Goal: Task Accomplishment & Management: Manage account settings

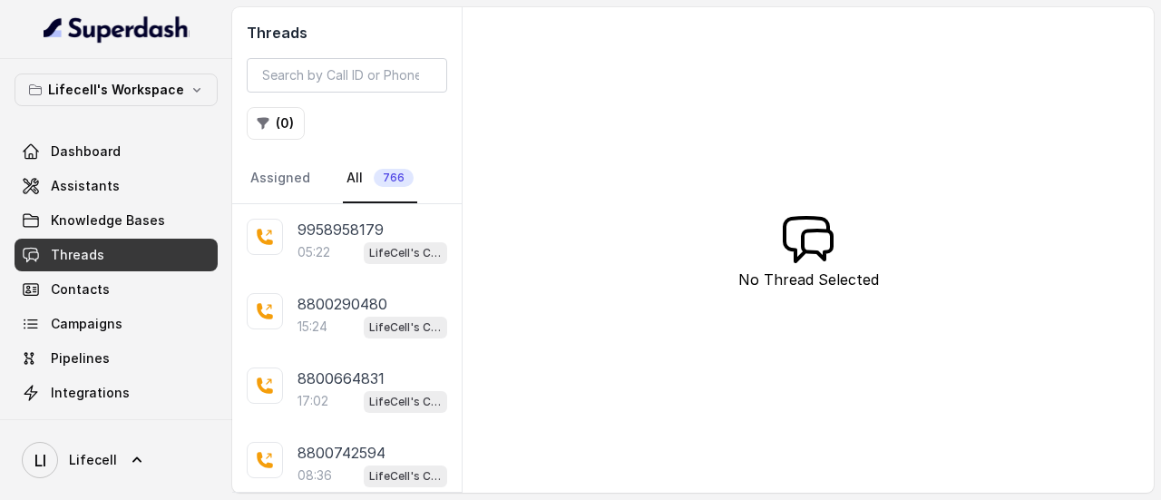
scroll to position [37, 0]
click at [318, 79] on input "search" at bounding box center [347, 75] width 200 height 34
click at [279, 120] on button "( 0 )" at bounding box center [276, 123] width 58 height 33
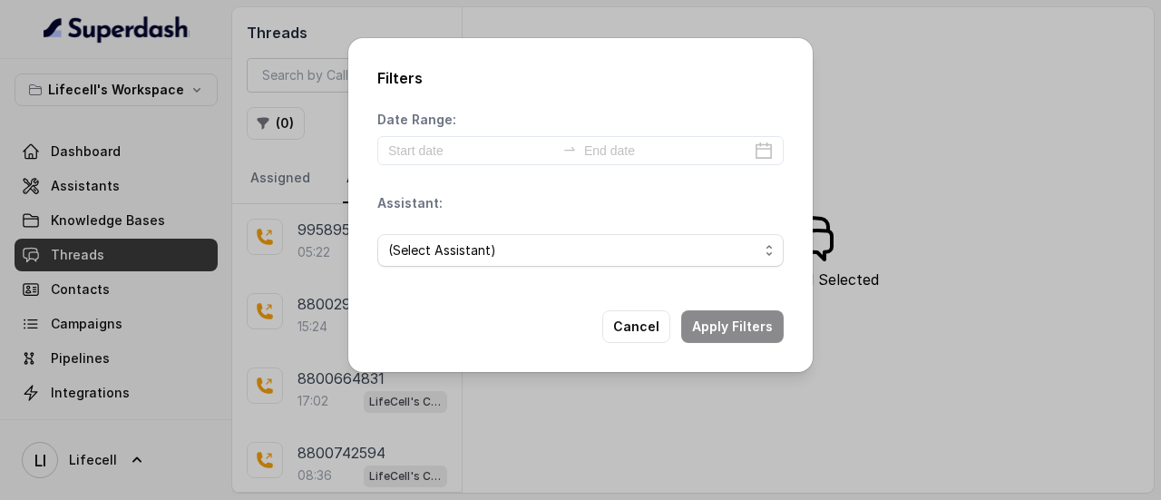
click at [966, 143] on div "Filters Date Range: Assistant: (Select Assistant) Cancel Apply Filters" at bounding box center [580, 250] width 1161 height 500
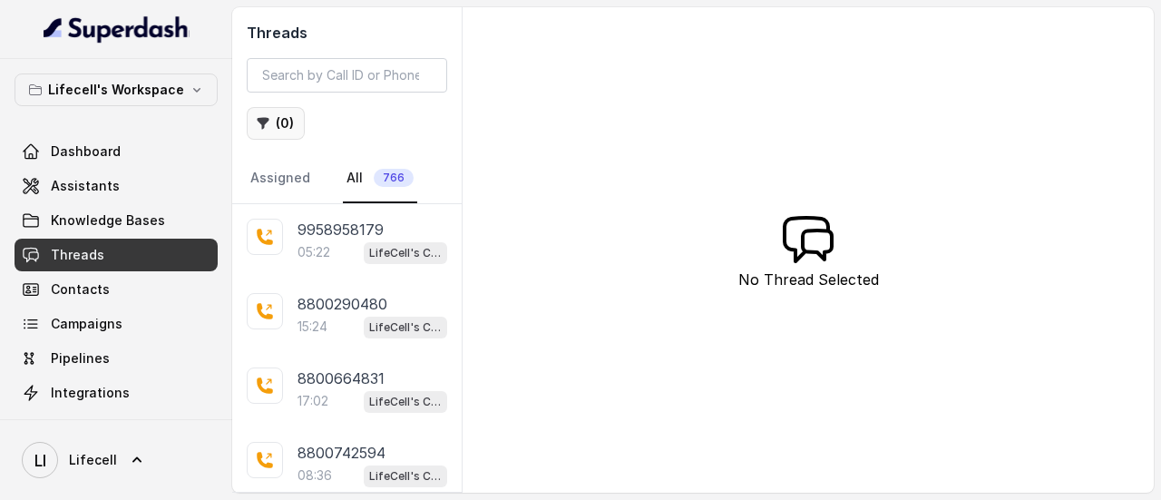
click at [280, 123] on button "( 0 )" at bounding box center [276, 123] width 58 height 33
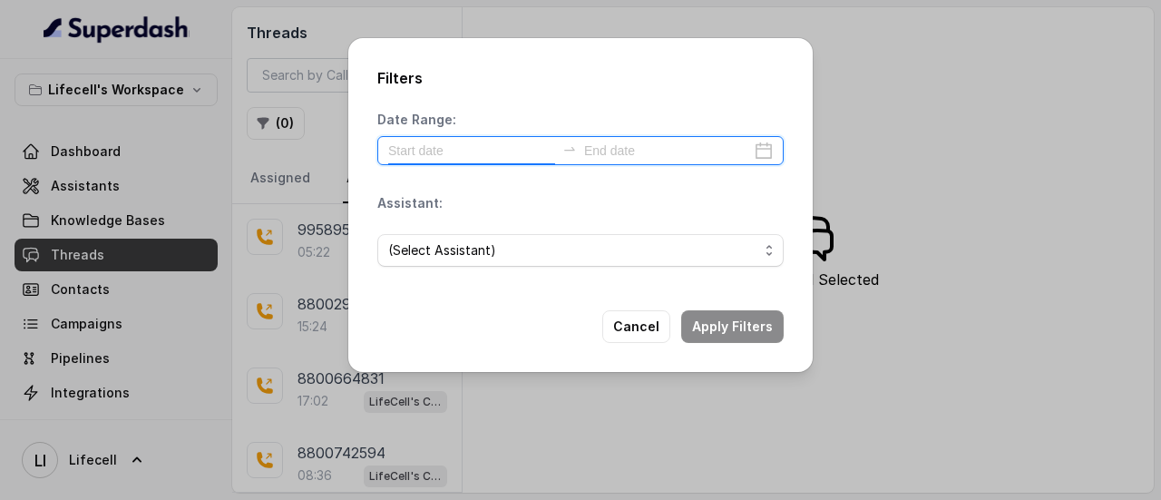
click at [438, 158] on input at bounding box center [471, 151] width 167 height 20
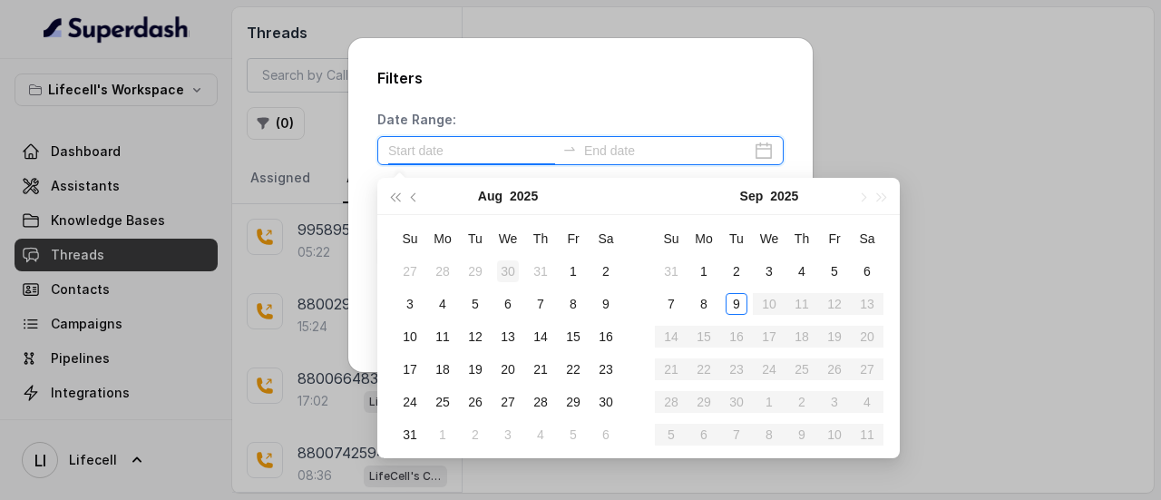
type input "2025-07-30"
type input "2025-08-02"
type input "2025-09-09"
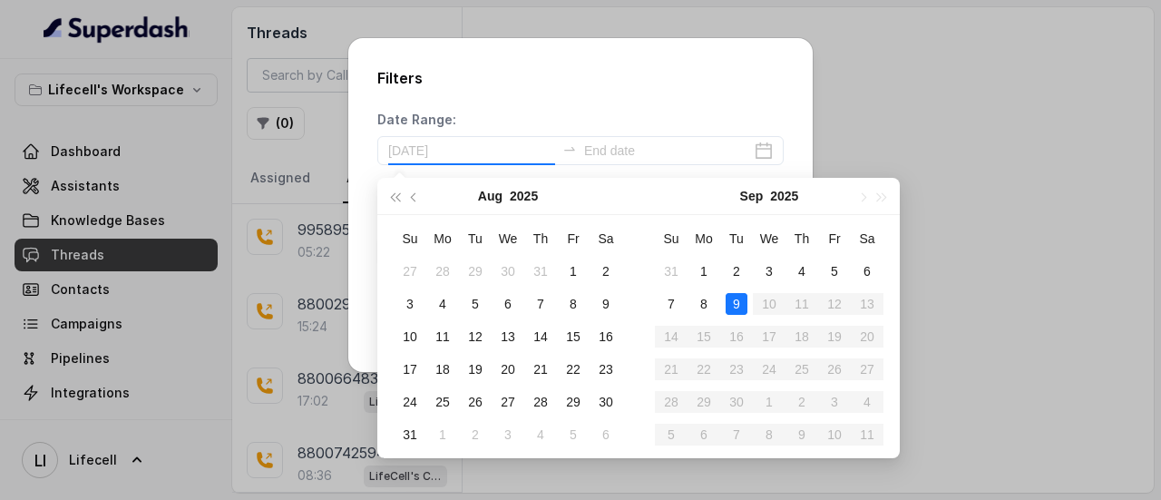
click at [740, 306] on div "9" at bounding box center [737, 304] width 22 height 22
type input "2025-09-09"
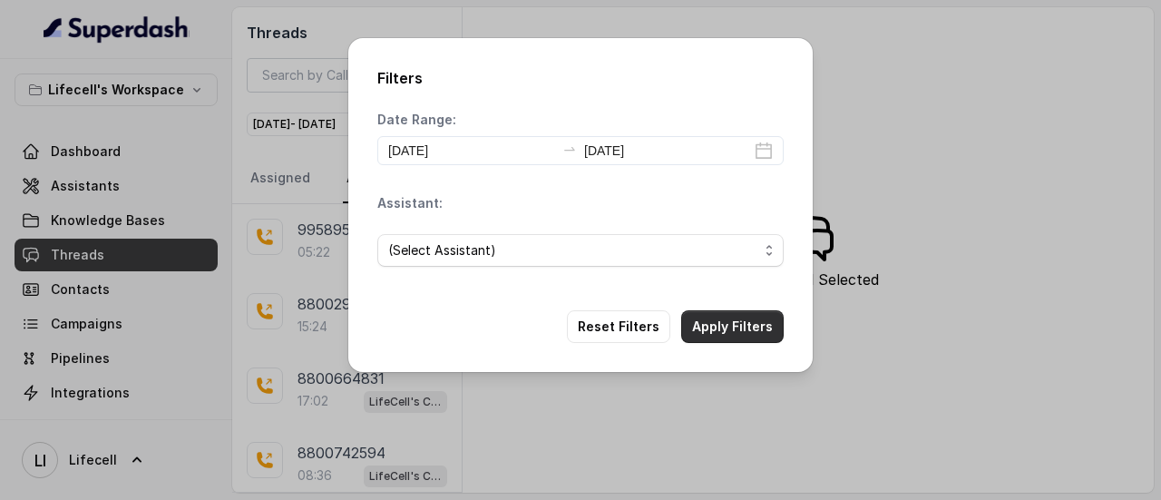
click at [751, 317] on button "Apply Filters" at bounding box center [732, 326] width 103 height 33
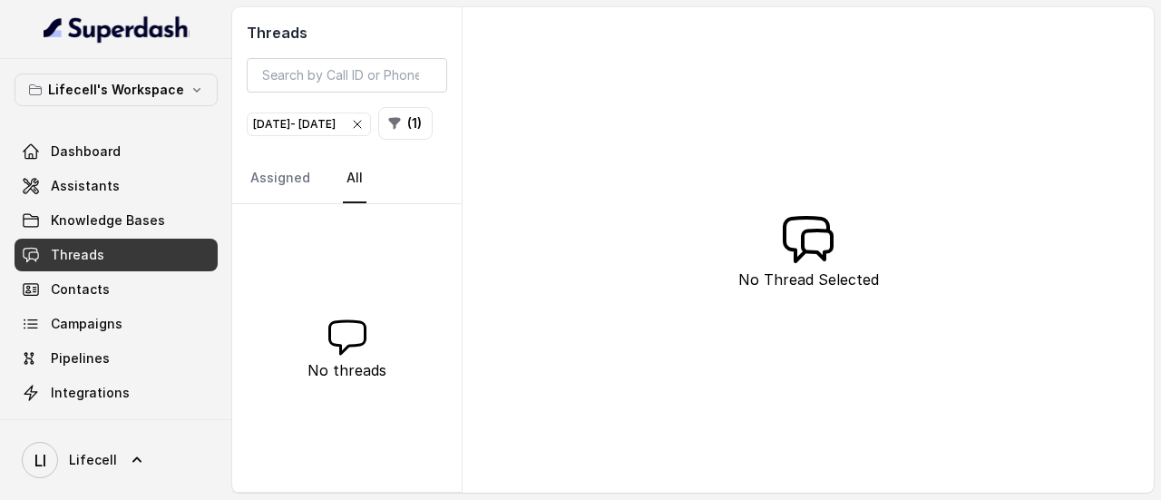
drag, startPoint x: 455, startPoint y: 261, endPoint x: 452, endPoint y: 233, distance: 28.4
click at [452, 233] on div "Threads Sep 09, 2025 - Sep 09, 2025 ( 1 ) Assigned All No threads" at bounding box center [347, 249] width 230 height 485
click at [365, 119] on icon "button" at bounding box center [357, 124] width 15 height 15
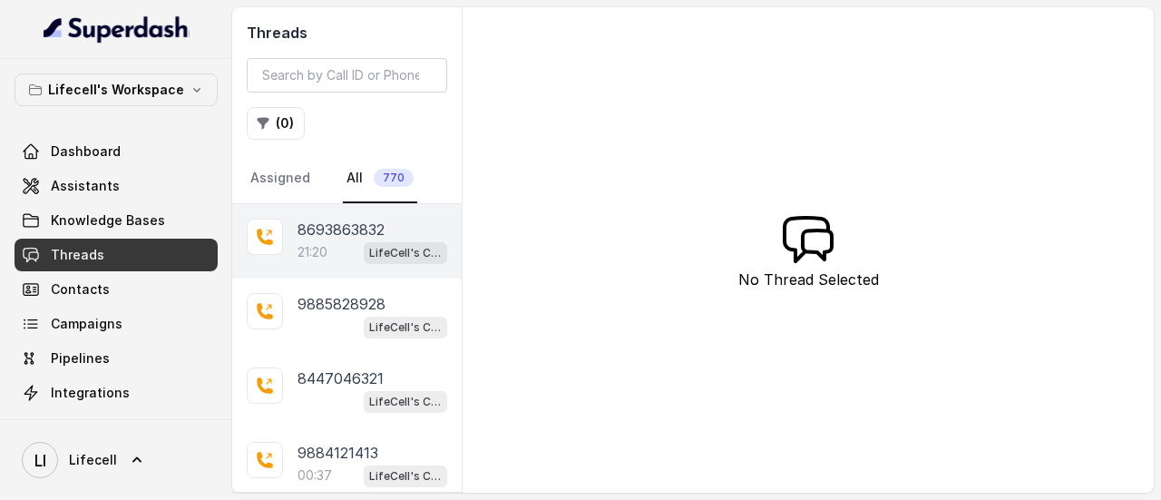
click at [333, 227] on p "8693863832" at bounding box center [341, 230] width 87 height 22
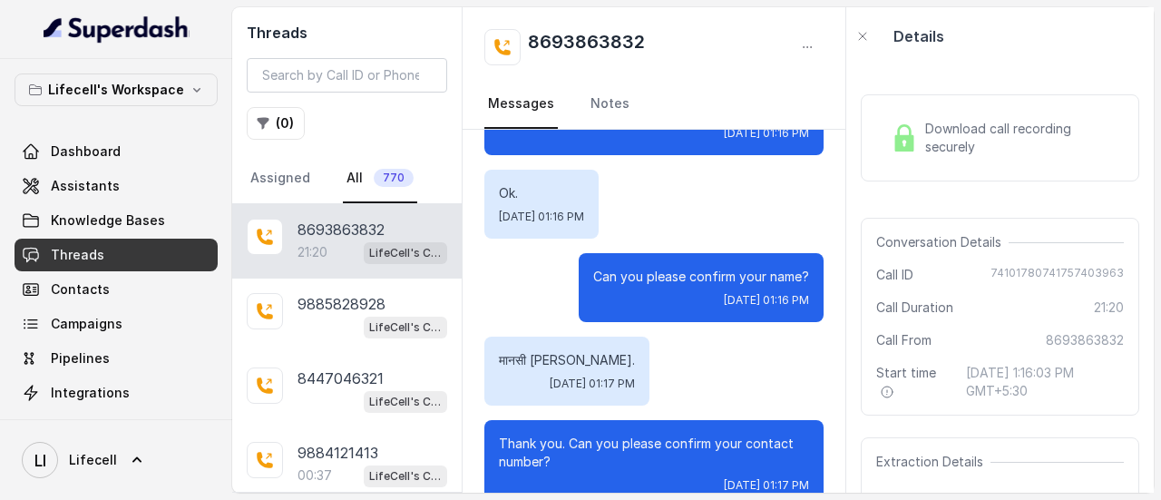
scroll to position [481, 0]
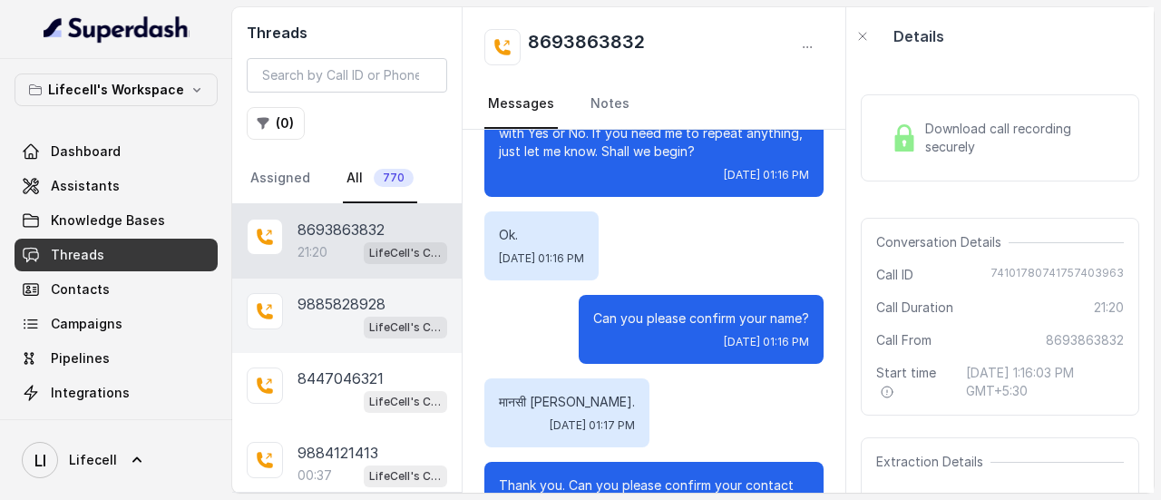
click at [381, 308] on p "9885828928" at bounding box center [342, 304] width 88 height 22
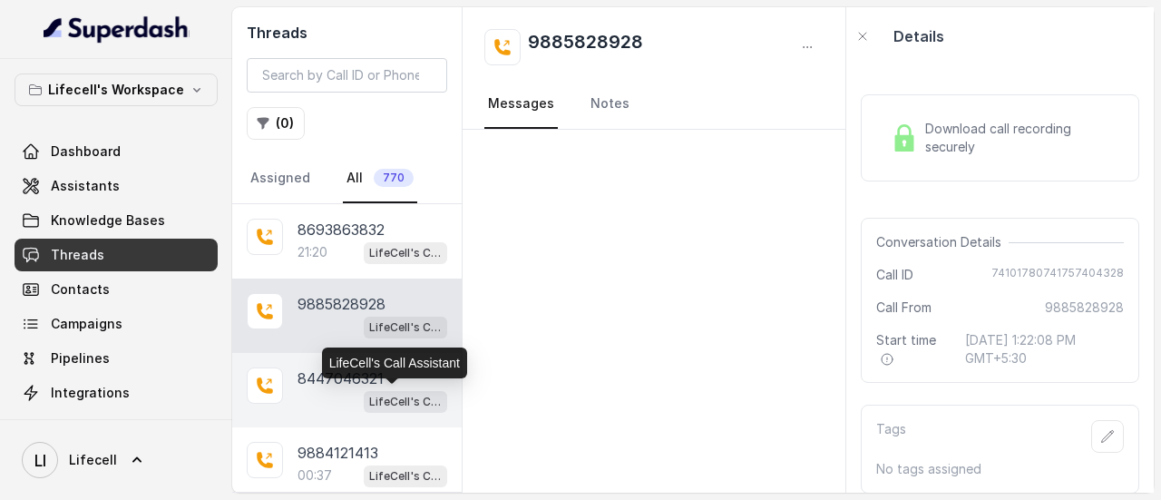
click at [376, 393] on p "LifeCell's Call Assistant" at bounding box center [405, 402] width 73 height 18
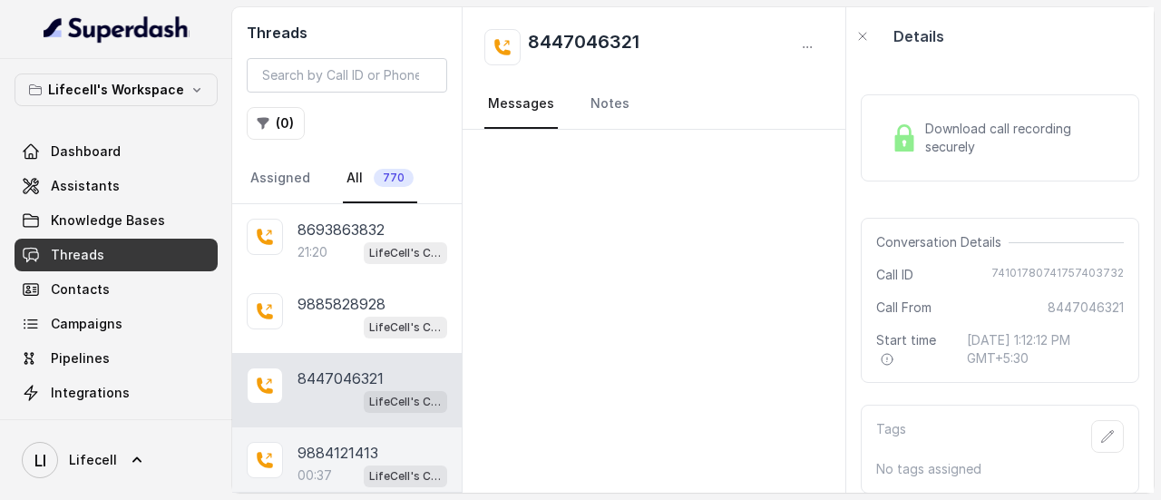
click at [315, 466] on p "00:37" at bounding box center [315, 475] width 34 height 18
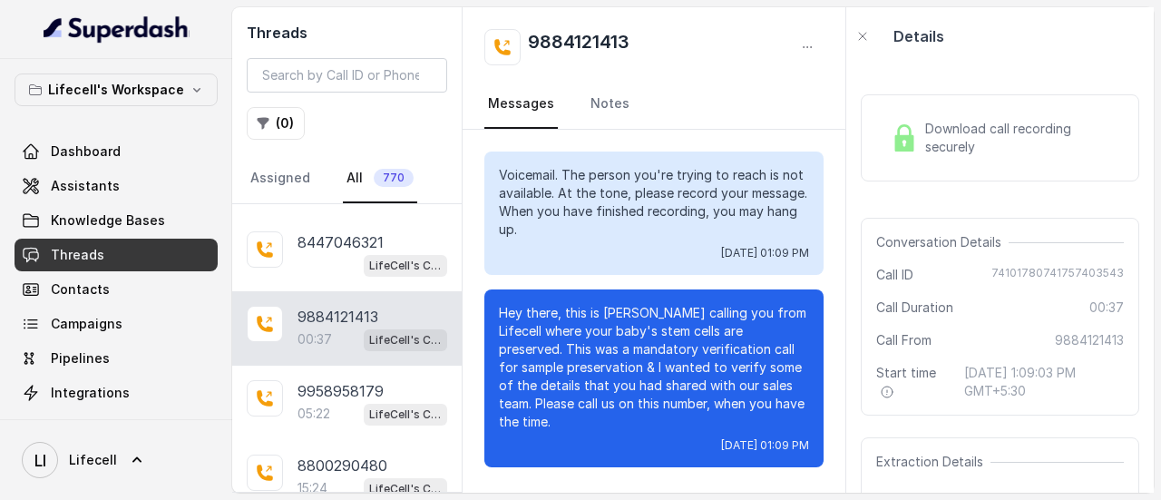
scroll to position [118, 0]
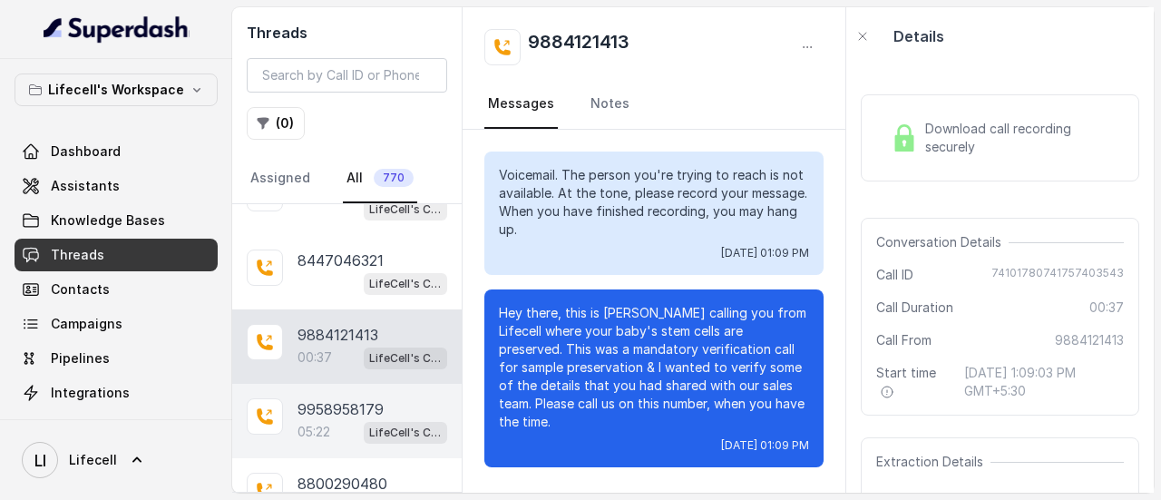
click at [339, 420] on div "05:22 LifeCell's Call Assistant" at bounding box center [373, 432] width 150 height 24
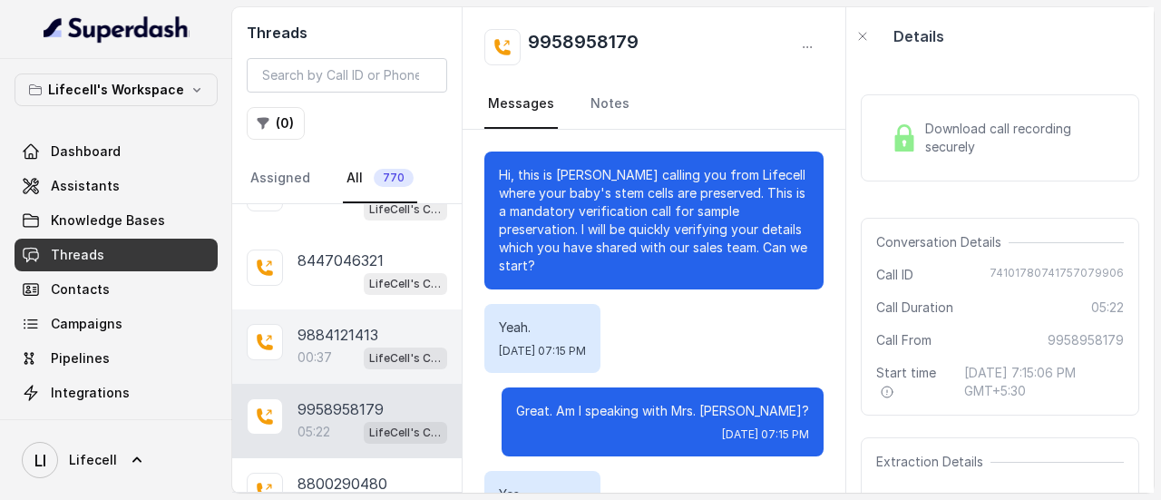
click at [327, 348] on p "00:37" at bounding box center [315, 357] width 34 height 18
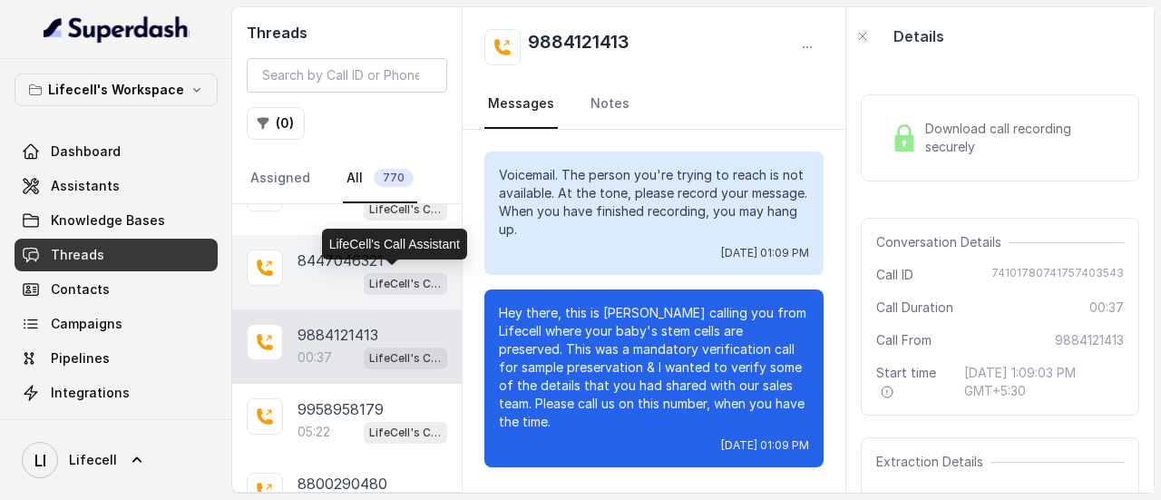
click at [369, 276] on p "LifeCell's Call Assistant" at bounding box center [405, 284] width 73 height 18
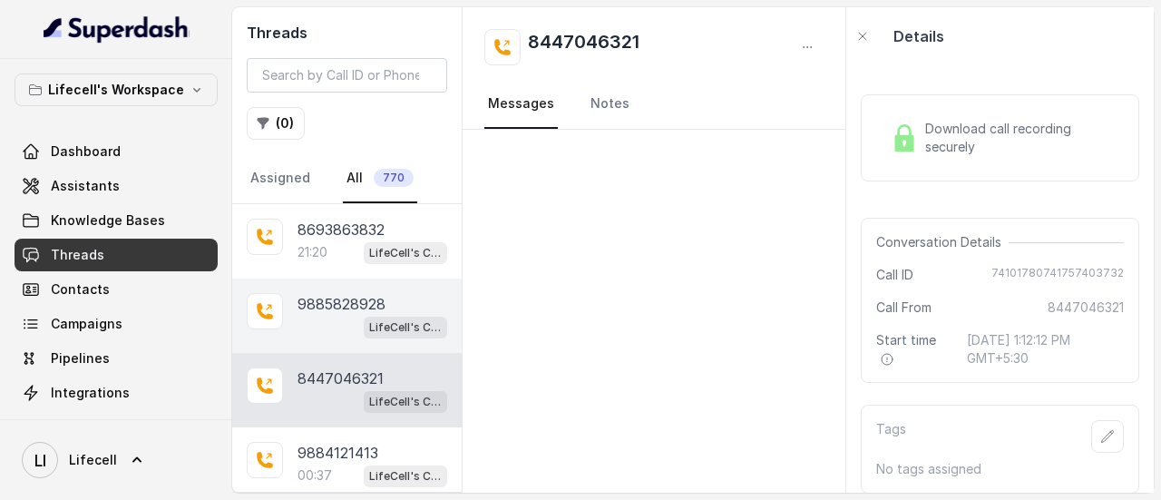
click at [361, 293] on p "9885828928" at bounding box center [342, 304] width 88 height 22
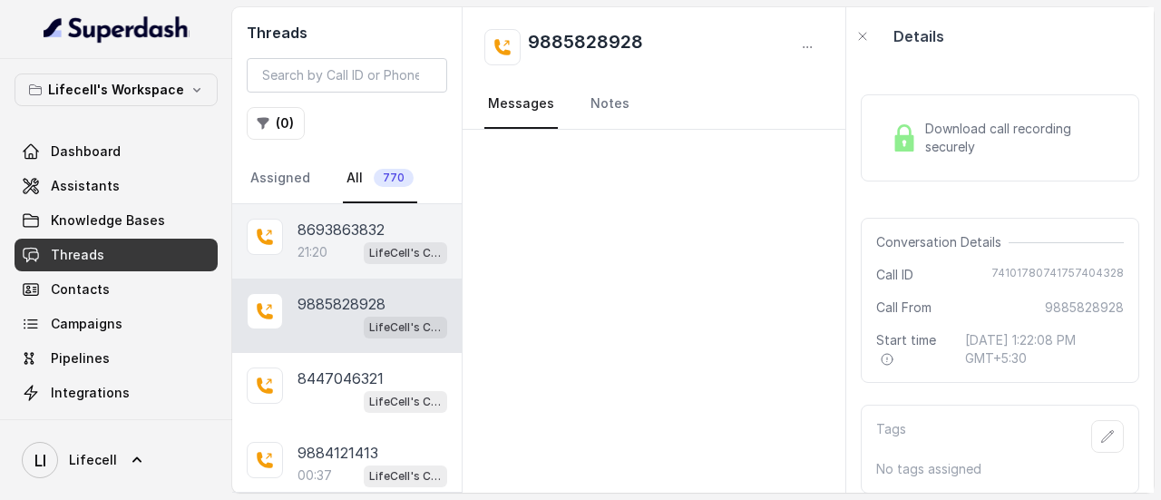
click at [364, 242] on span "LifeCell's Call Assistant" at bounding box center [405, 253] width 83 height 22
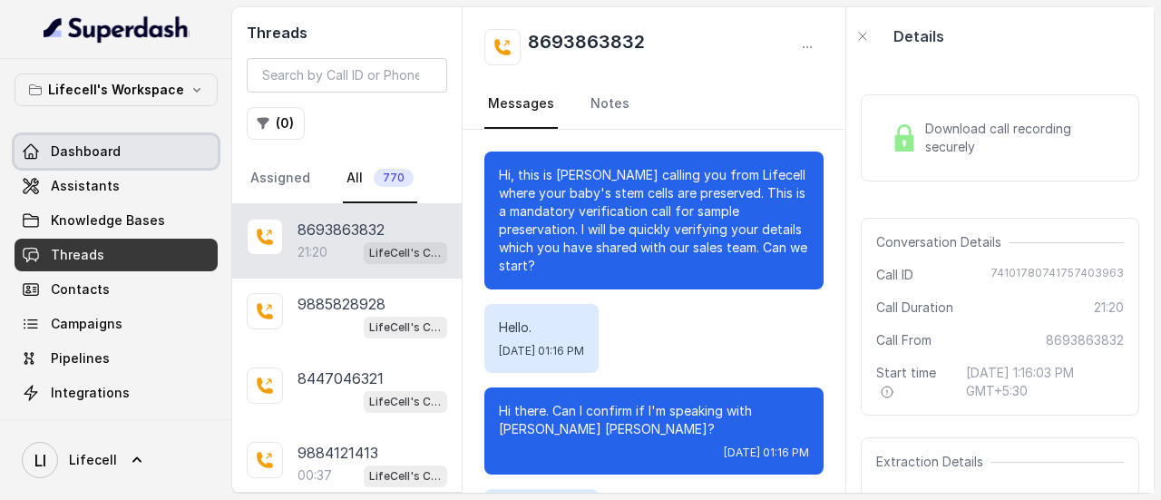
click at [109, 149] on span "Dashboard" at bounding box center [86, 151] width 70 height 18
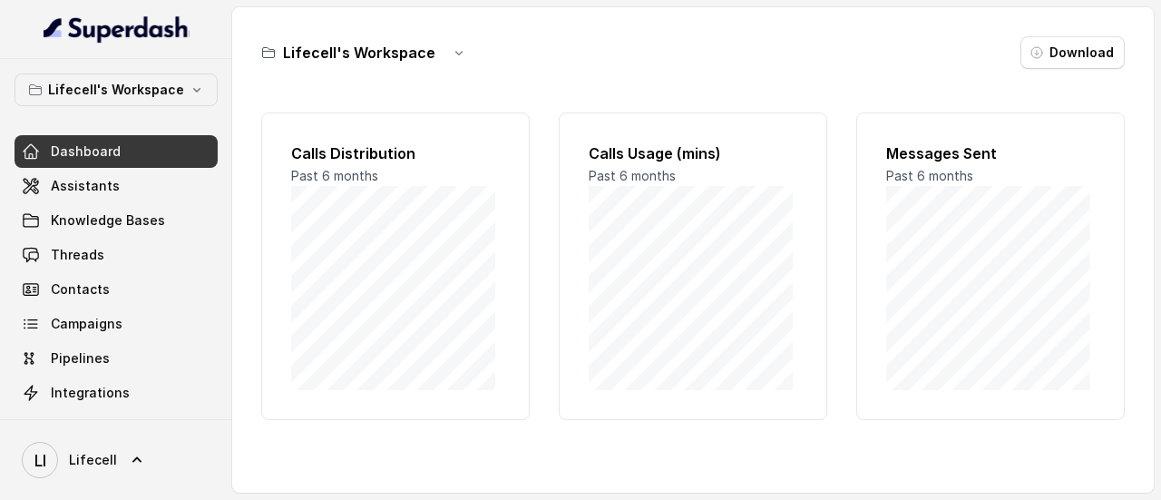
scroll to position [37, 0]
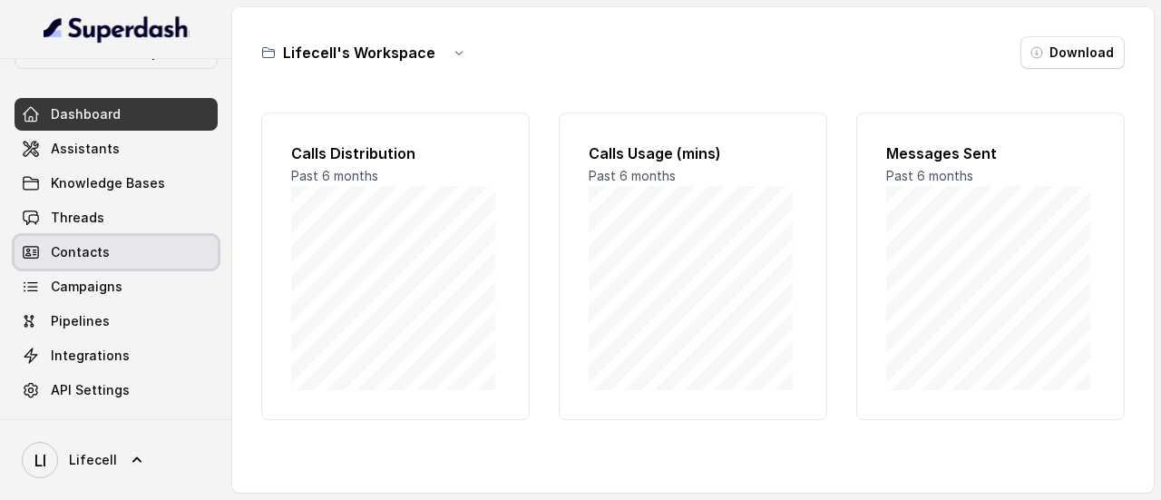
click at [100, 253] on span "Contacts" at bounding box center [80, 252] width 59 height 18
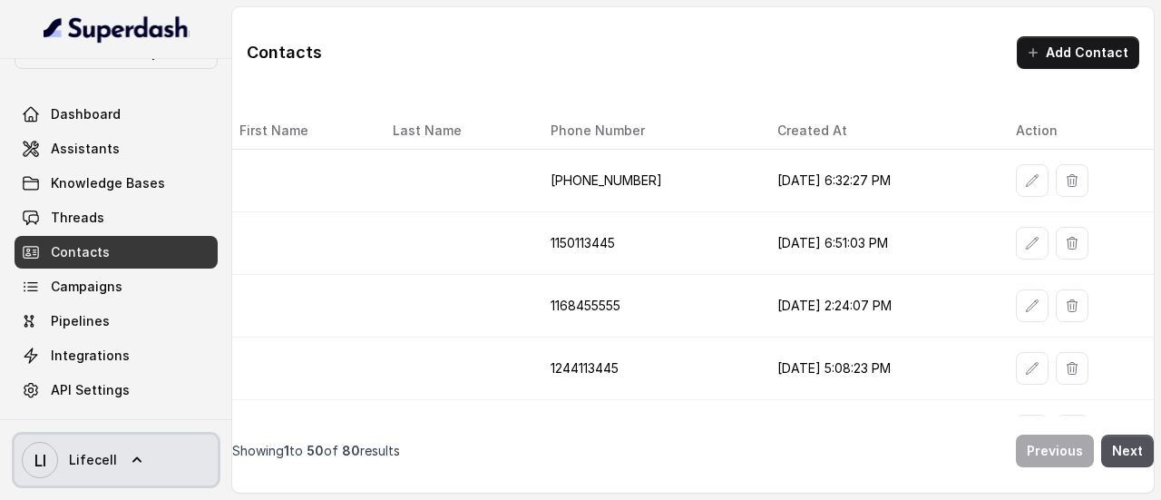
click at [128, 456] on icon at bounding box center [137, 460] width 18 height 18
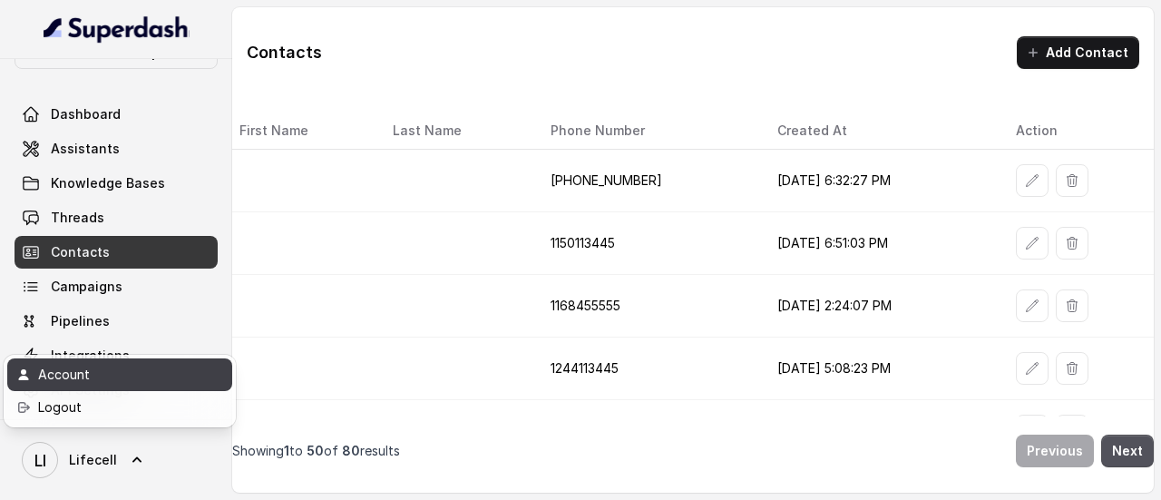
click at [74, 376] on div "Account" at bounding box center [115, 375] width 154 height 22
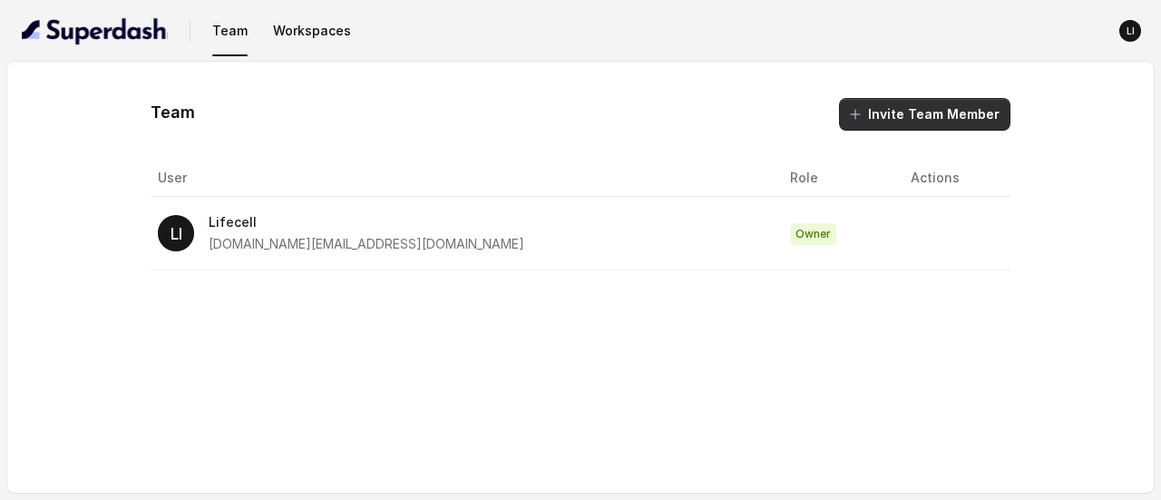
click at [914, 108] on button "Invite Team Member" at bounding box center [924, 114] width 171 height 33
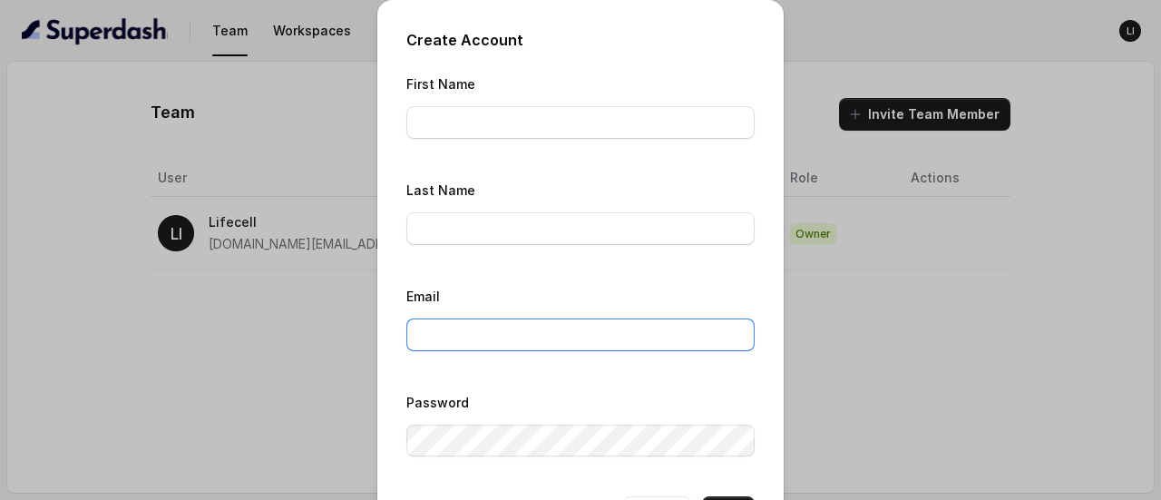
type input "pallavi.pr@lifecell.in"
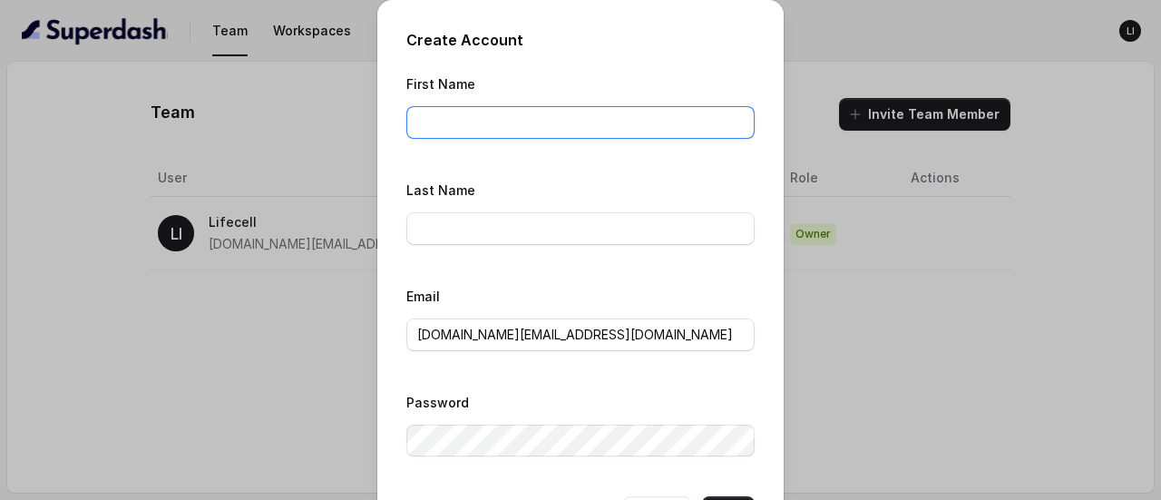
click at [489, 126] on input "First Name" at bounding box center [580, 122] width 348 height 33
type input "Vandana"
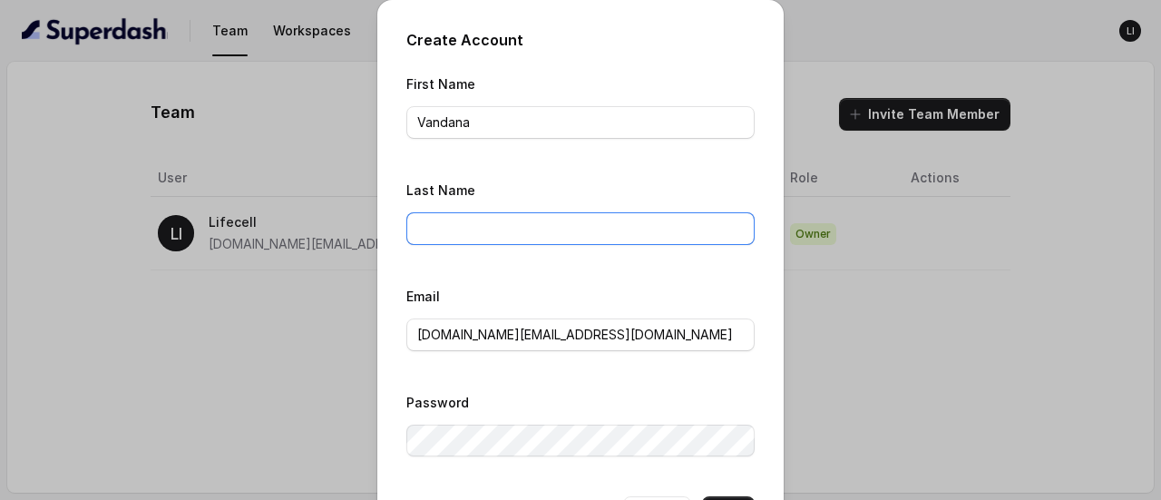
click at [483, 224] on input "Last Name" at bounding box center [580, 228] width 348 height 33
type input "Swami"
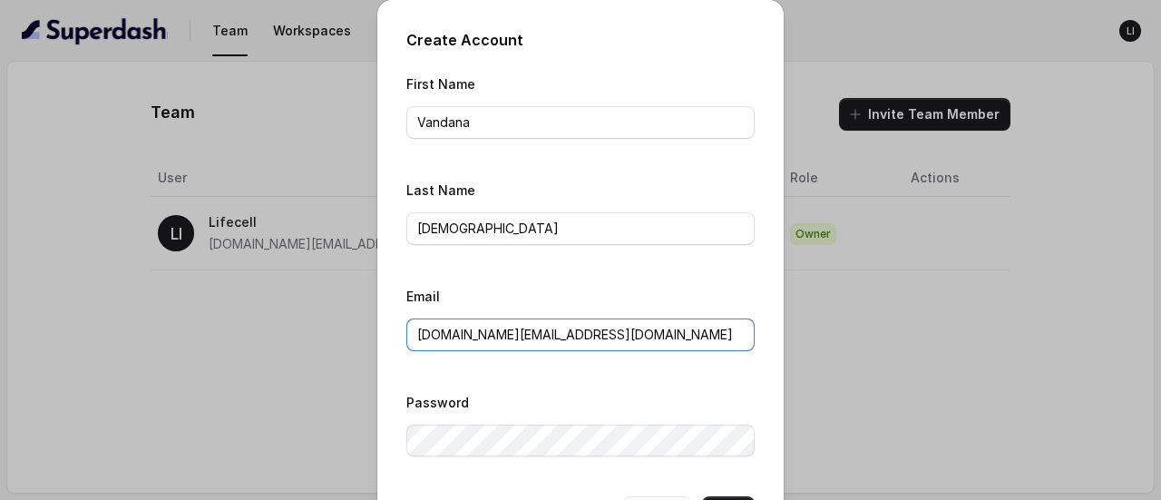
click at [546, 336] on input "pallavi.pr@lifecell.in" at bounding box center [580, 334] width 348 height 33
paste input "Vandana.h"
type input "Vandana.h@lifecell.in"
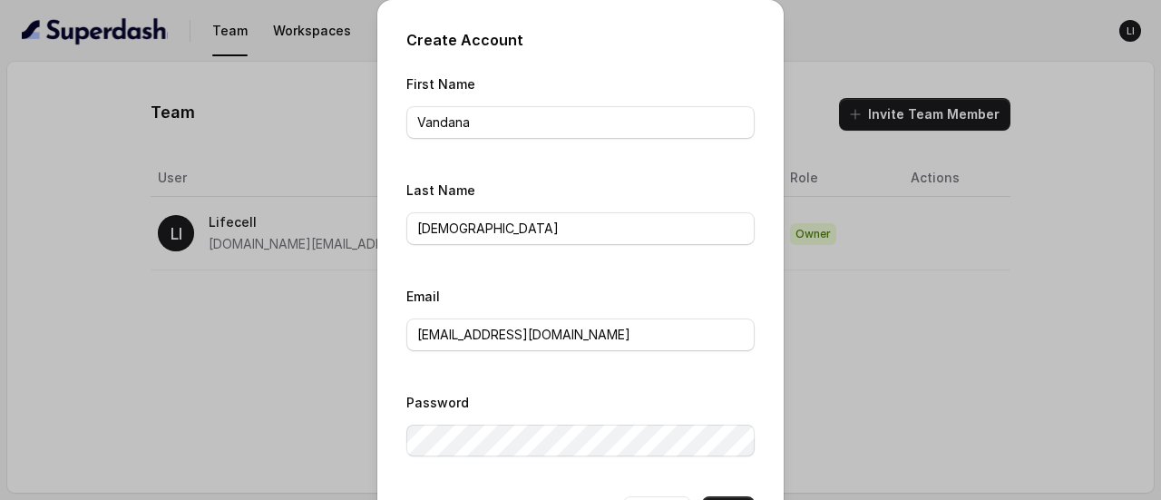
scroll to position [69, 0]
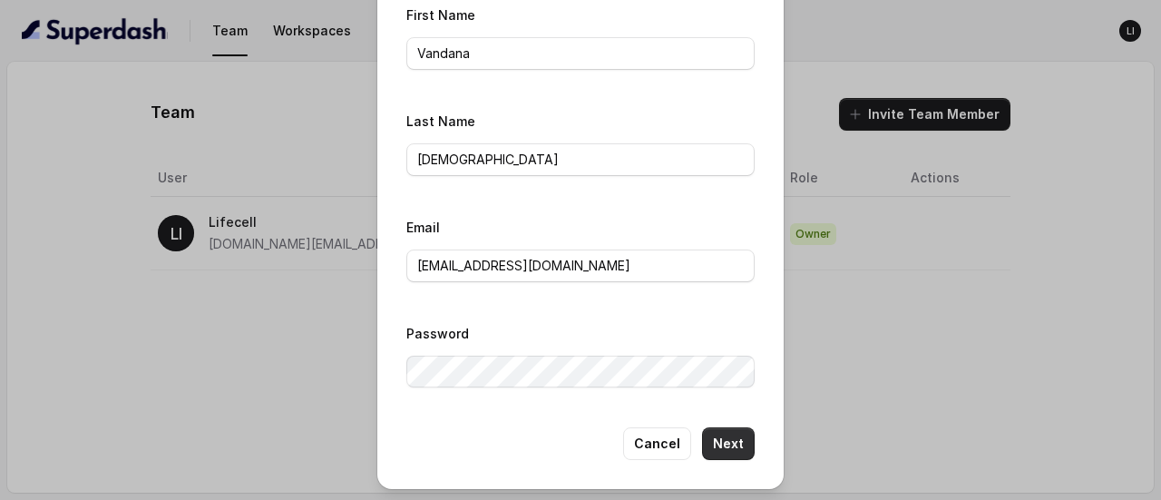
click at [721, 442] on button "Next" at bounding box center [728, 443] width 53 height 33
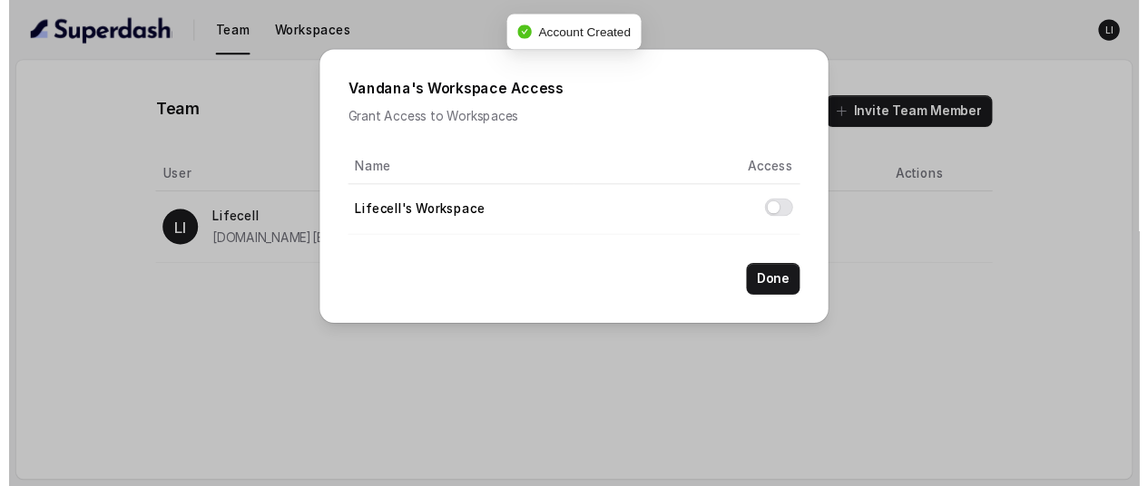
scroll to position [0, 0]
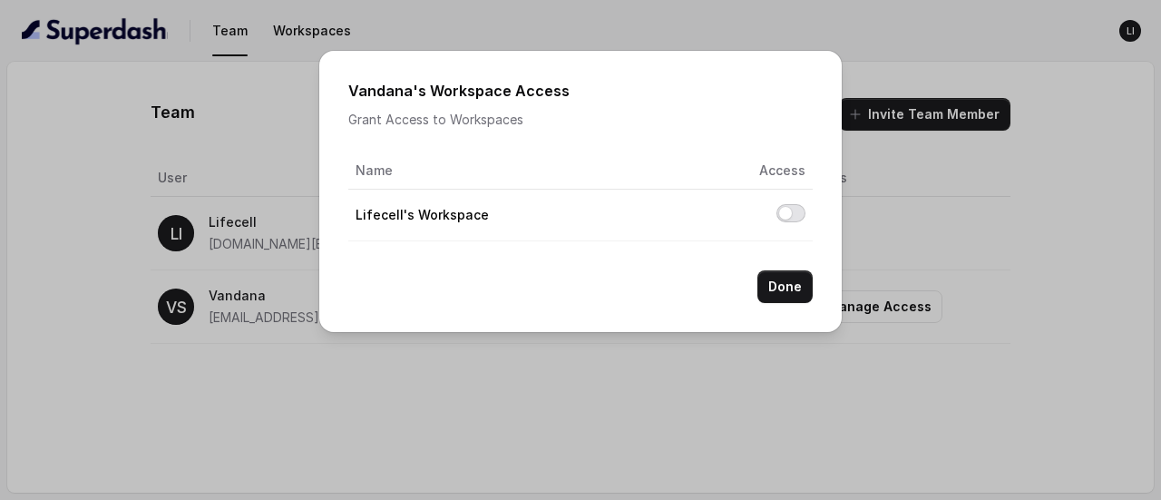
click at [786, 212] on button "Allow access to Lifecell's Workspace" at bounding box center [790, 213] width 29 height 18
click at [550, 173] on th "Name" at bounding box center [464, 170] width 232 height 37
click at [376, 172] on th "Name" at bounding box center [464, 170] width 232 height 37
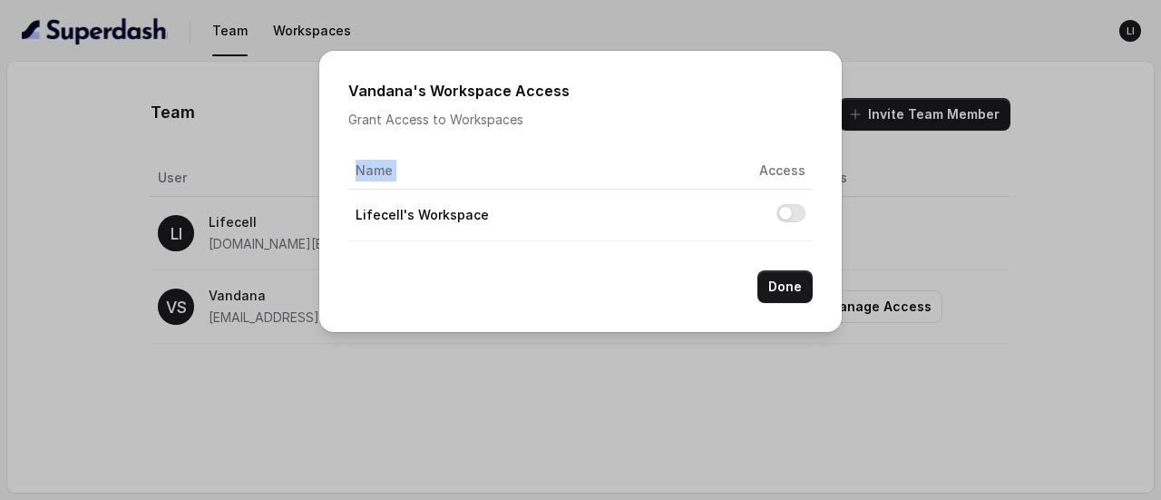
click at [376, 172] on th "Name" at bounding box center [464, 170] width 232 height 37
click at [786, 288] on button "Done" at bounding box center [784, 286] width 55 height 33
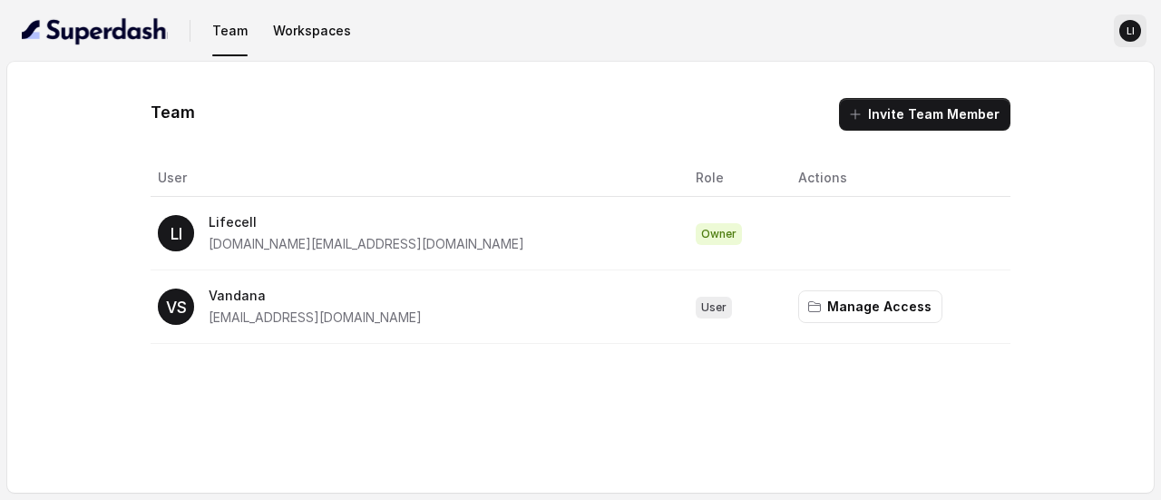
click at [1130, 32] on text "LI" at bounding box center [1131, 31] width 8 height 12
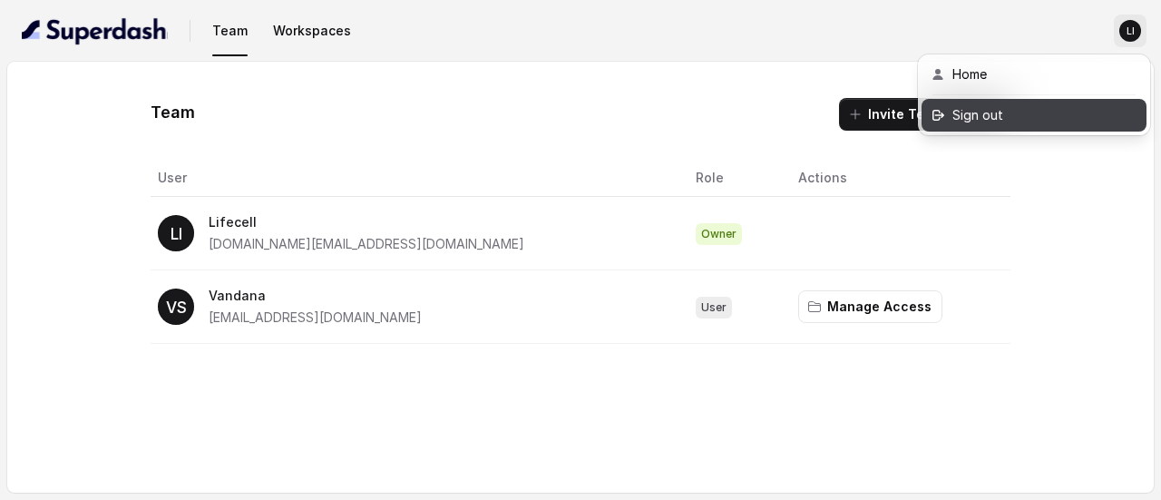
click at [992, 114] on div "Sign out" at bounding box center [1029, 115] width 154 height 22
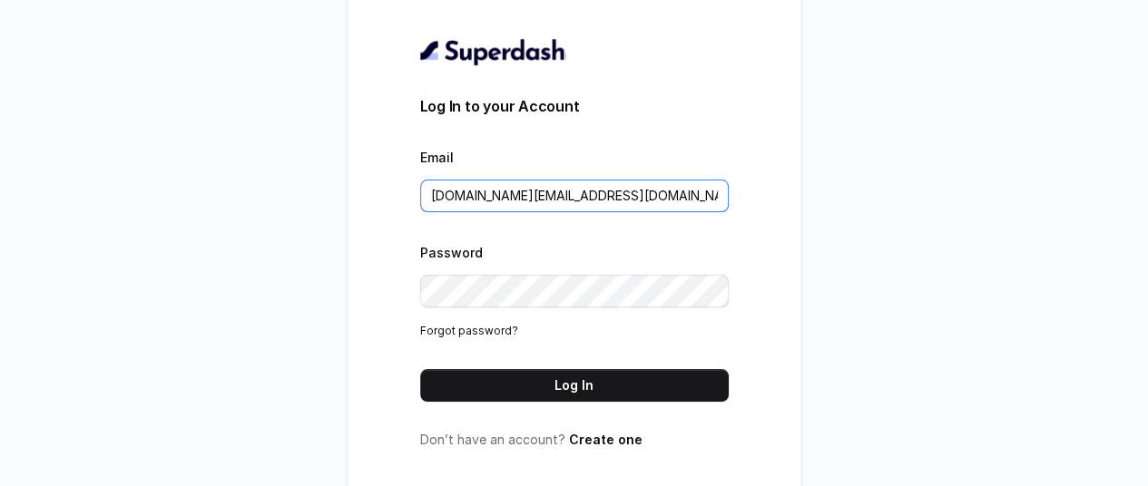
click at [566, 205] on input "pallavi.pr@lifecell.in" at bounding box center [574, 196] width 308 height 33
paste input "Vandana.h"
type input "Vandana.h@lifecell.in"
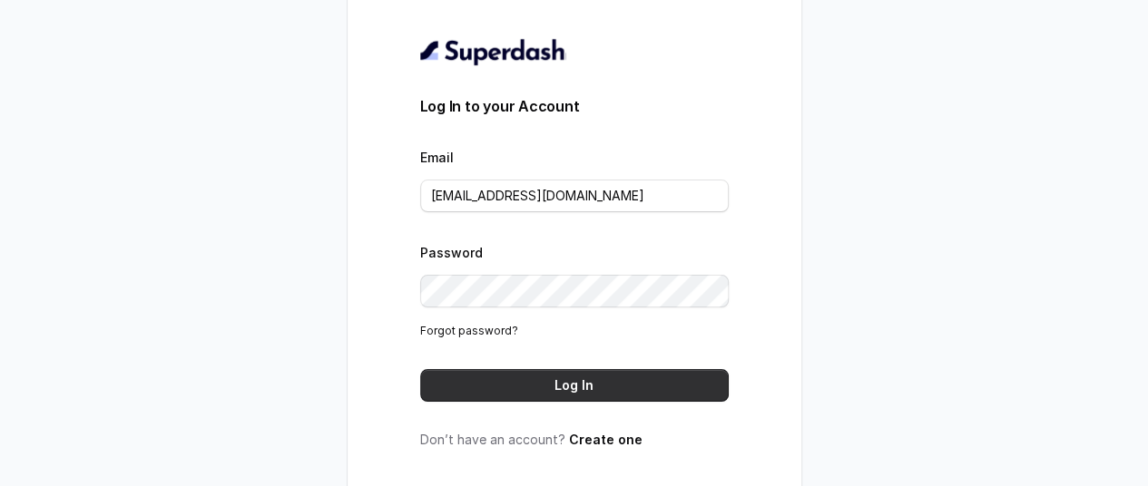
click at [474, 389] on button "Log In" at bounding box center [574, 385] width 308 height 33
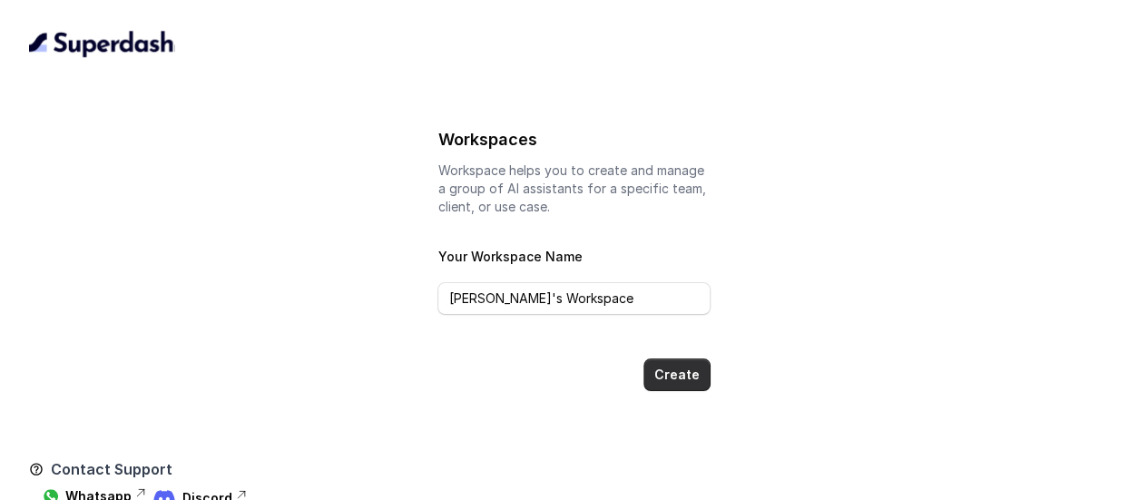
click at [673, 373] on button "Create" at bounding box center [676, 374] width 67 height 33
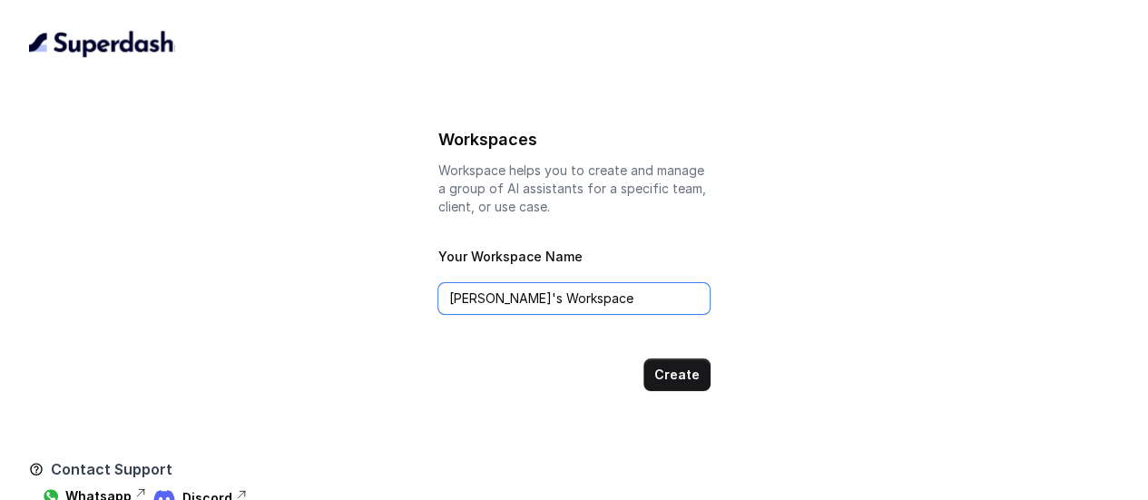
click at [613, 308] on input "[PERSON_NAME]'s Workspace" at bounding box center [573, 298] width 272 height 33
click at [548, 389] on div "Create" at bounding box center [573, 374] width 272 height 33
click at [605, 305] on input "[PERSON_NAME]'s Workspace" at bounding box center [573, 298] width 272 height 33
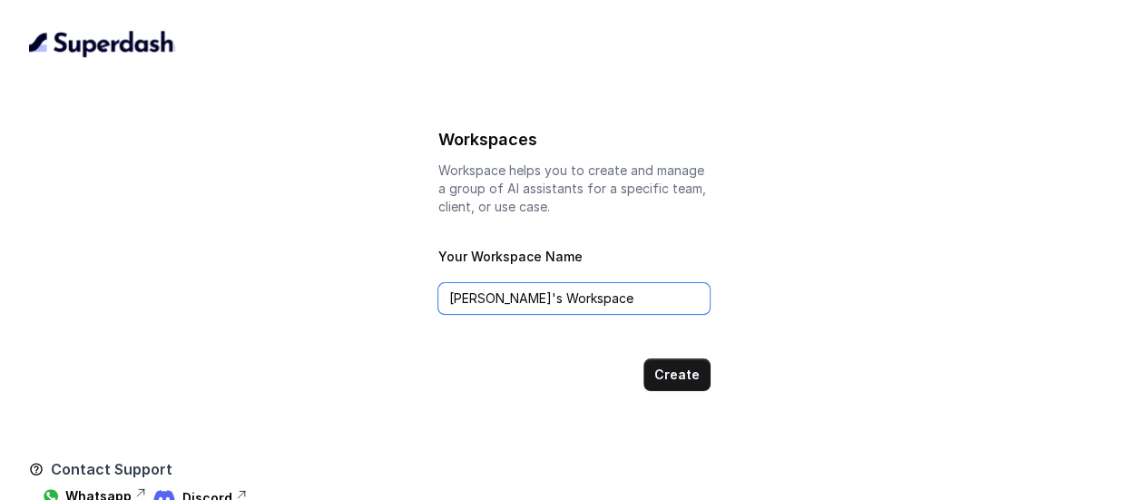
click at [605, 305] on input "[PERSON_NAME]'s Workspace" at bounding box center [573, 298] width 272 height 33
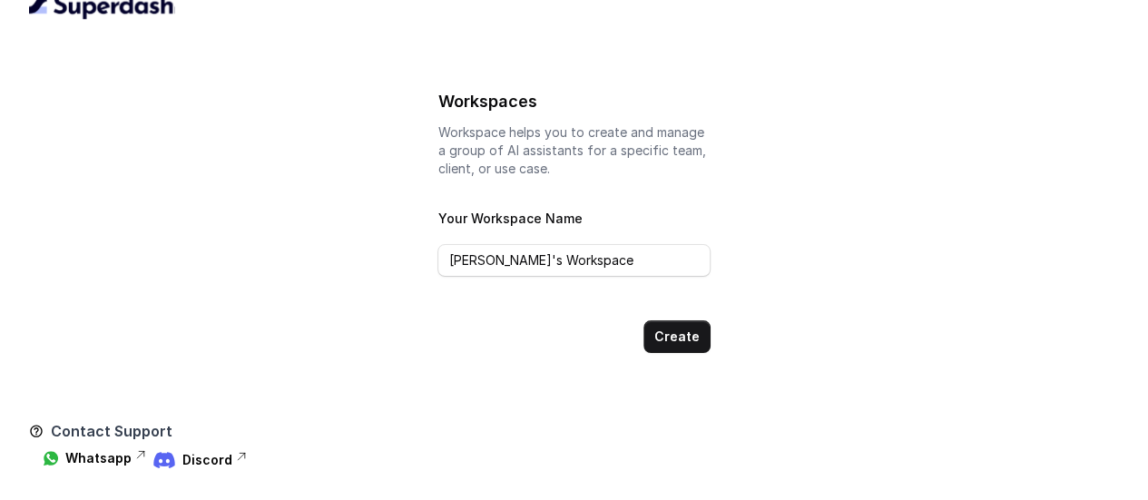
click at [82, 5] on img at bounding box center [102, 5] width 146 height 29
click at [201, 454] on p "Discord" at bounding box center [207, 460] width 50 height 18
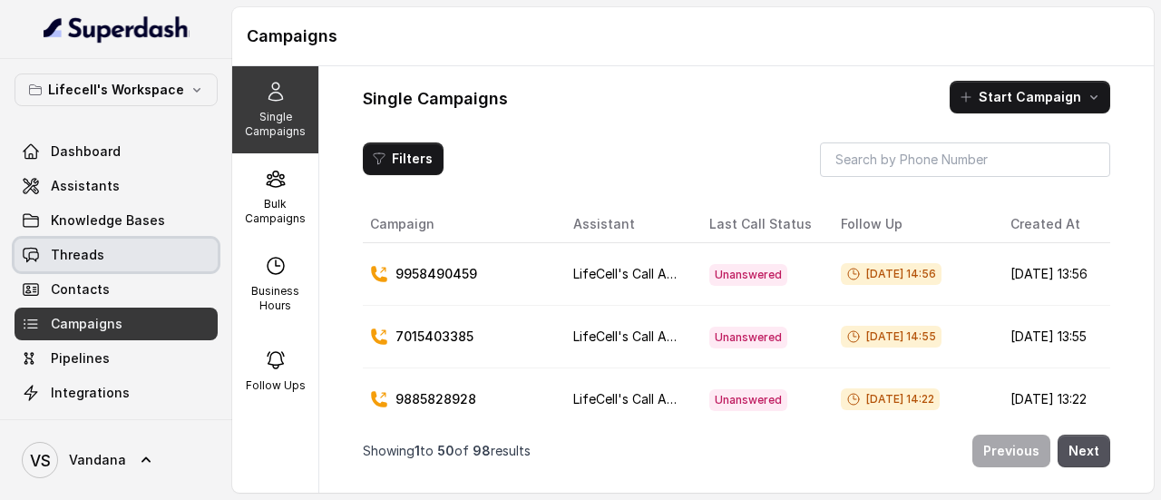
click at [100, 250] on span "Threads" at bounding box center [78, 255] width 54 height 18
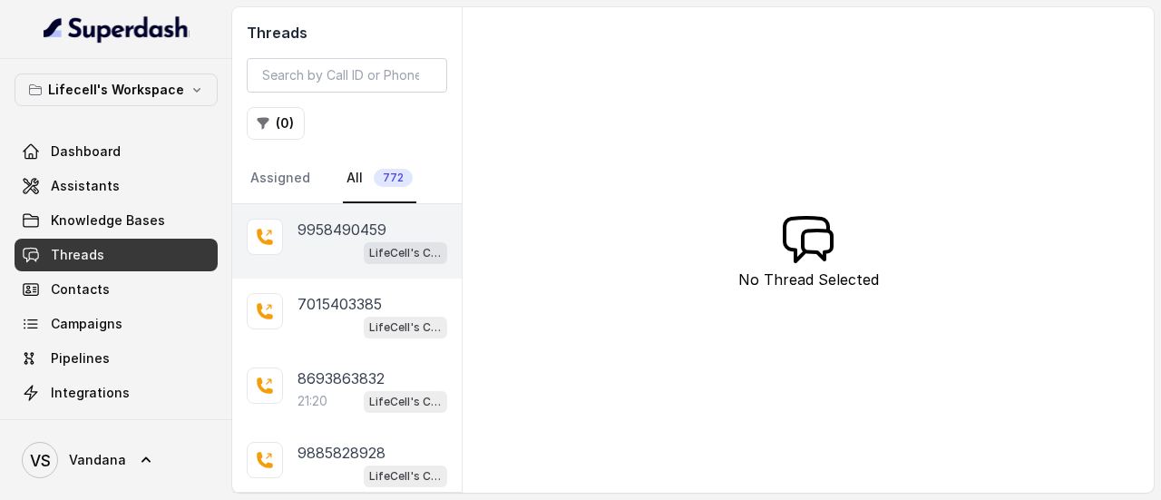
click at [305, 226] on p "9958490459" at bounding box center [342, 230] width 89 height 22
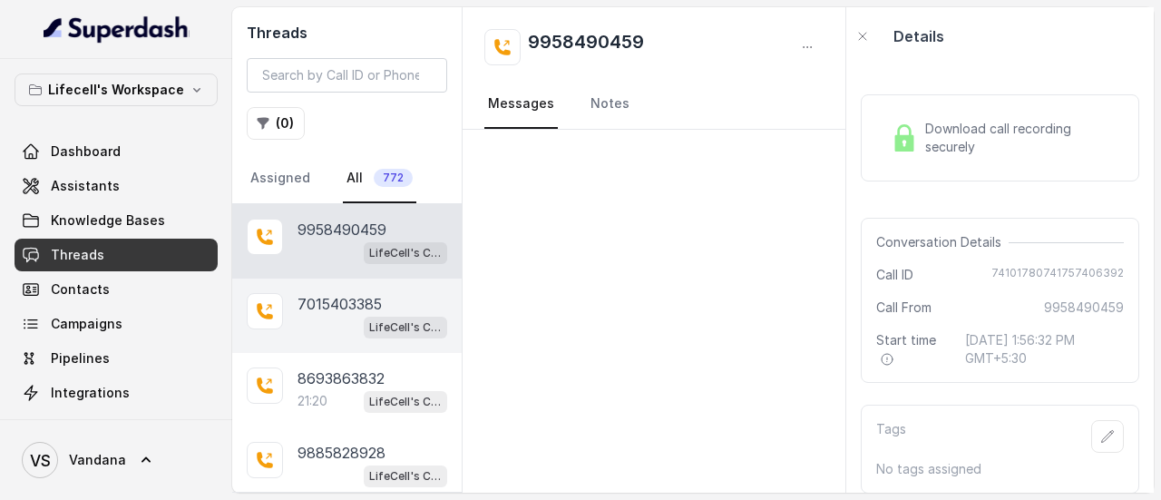
click at [364, 315] on div "LifeCell's Call Assistant" at bounding box center [405, 327] width 83 height 24
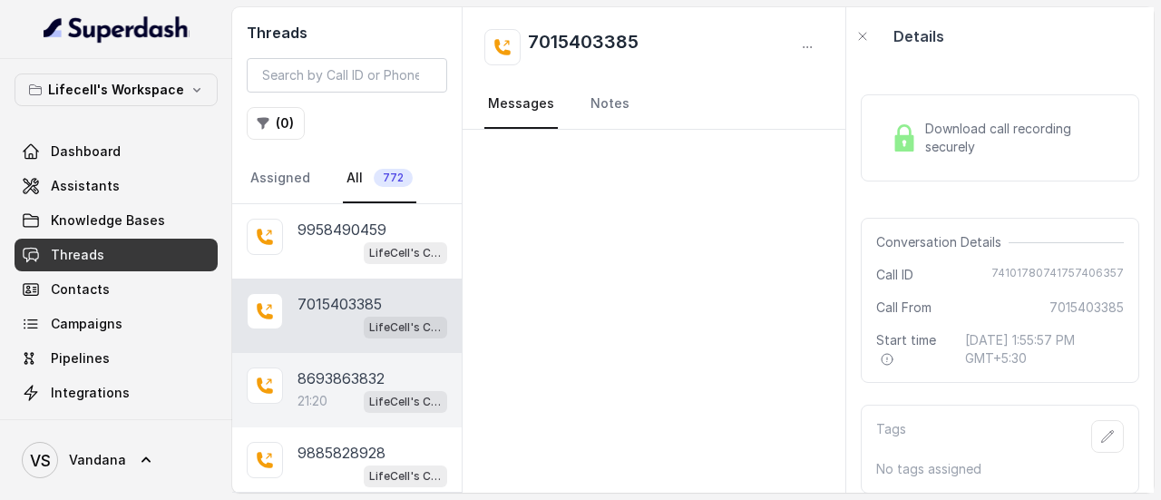
click at [345, 389] on div "21:20 LifeCell's Call Assistant" at bounding box center [373, 401] width 150 height 24
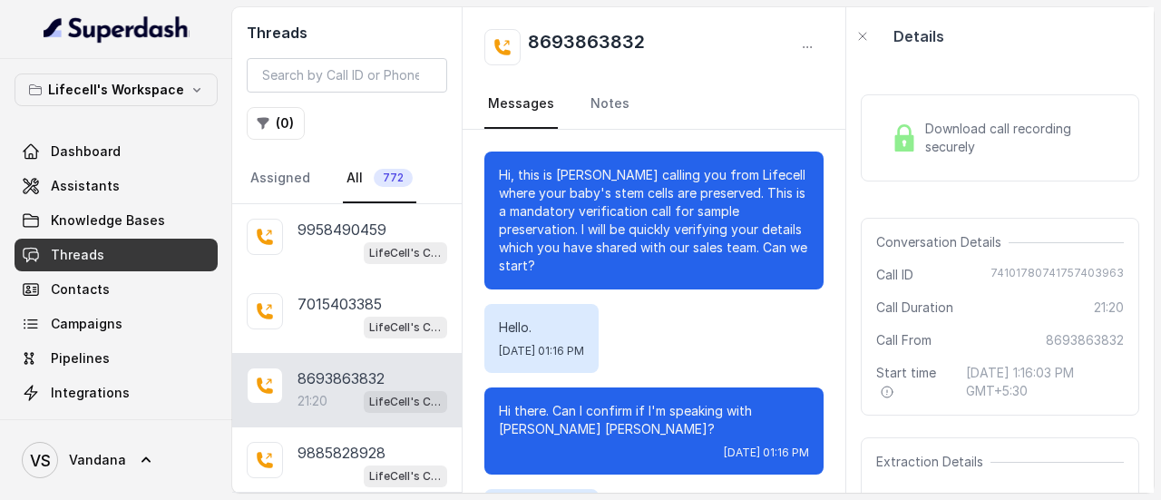
scroll to position [21846, 0]
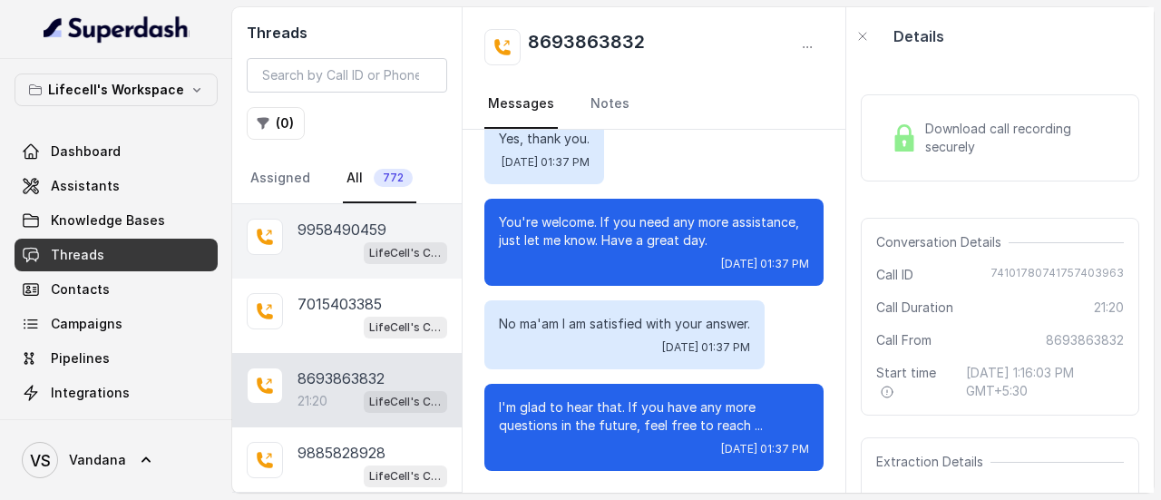
click at [331, 222] on p "9958490459" at bounding box center [342, 230] width 89 height 22
